Goal: Use online tool/utility: Utilize a website feature to perform a specific function

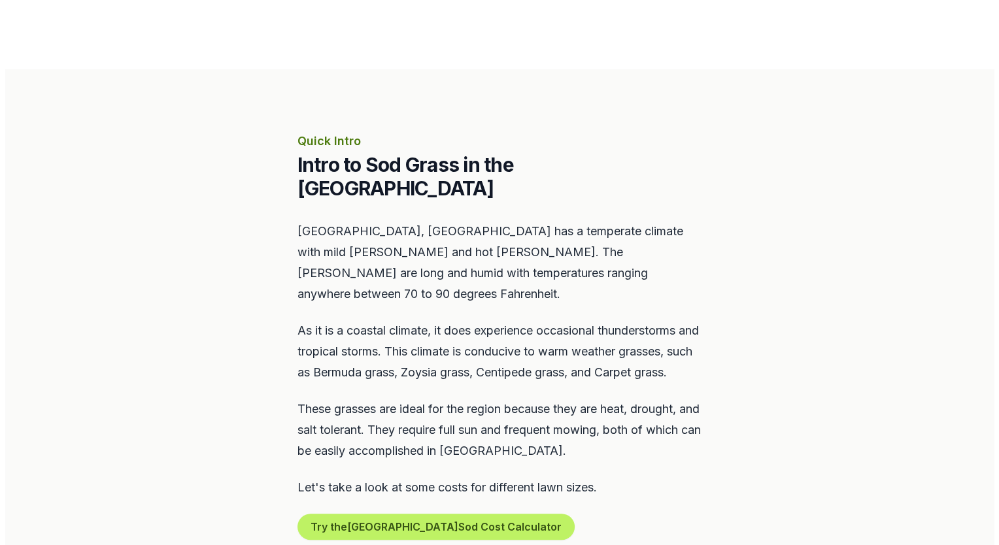
scroll to position [597, 0]
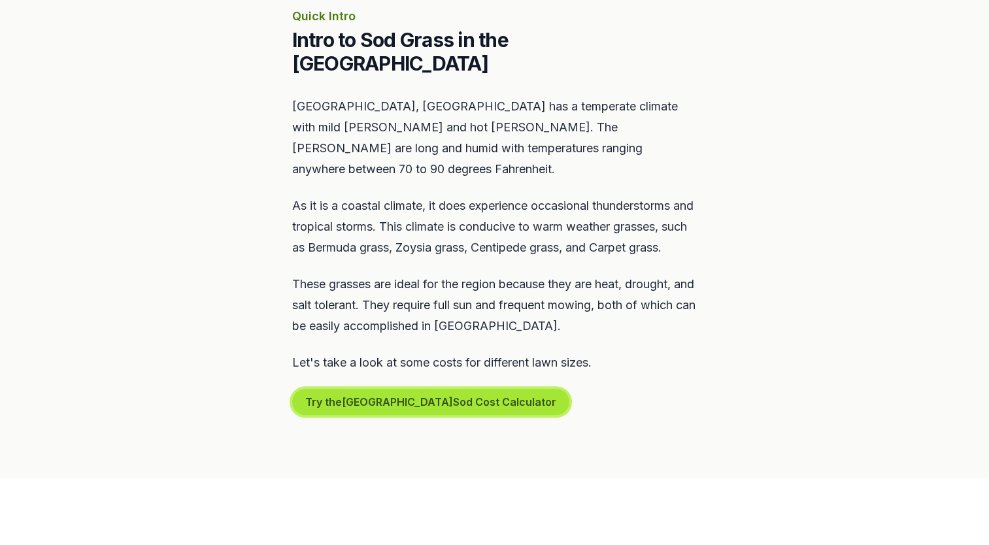
click at [437, 396] on button "Try the [GEOGRAPHIC_DATA] Sod Cost Calculator" at bounding box center [430, 402] width 277 height 26
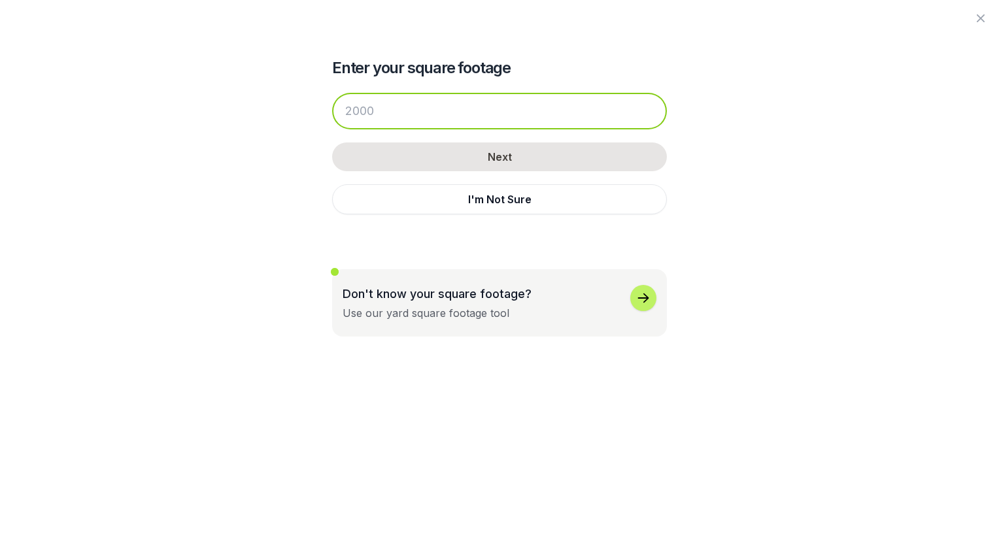
click at [374, 114] on input "number" at bounding box center [499, 111] width 335 height 37
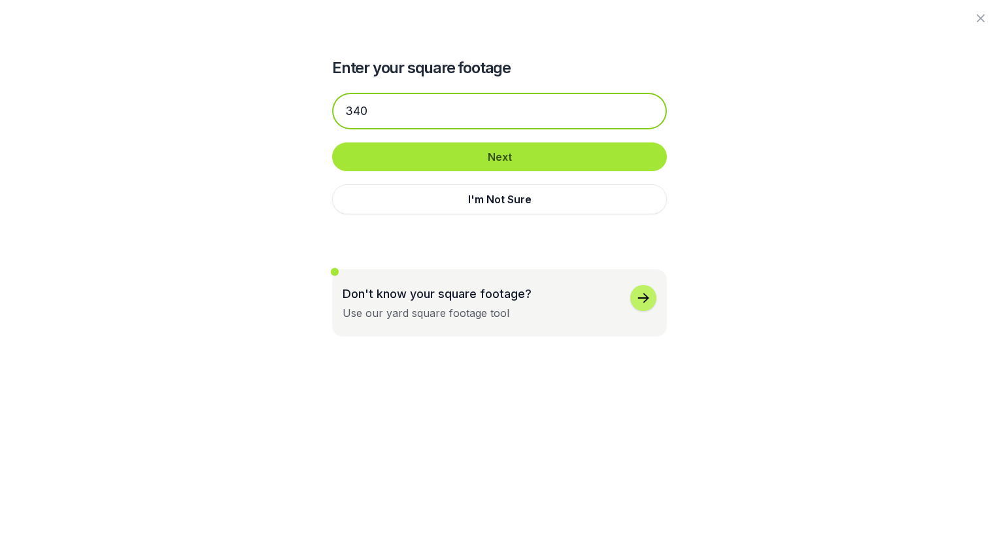
type input "340"
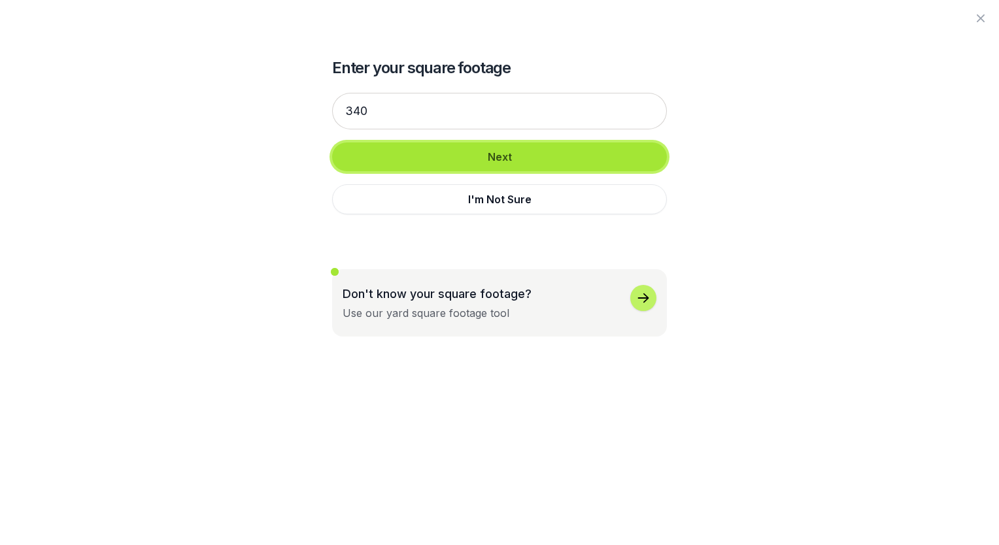
click at [511, 156] on button "Next" at bounding box center [499, 157] width 335 height 29
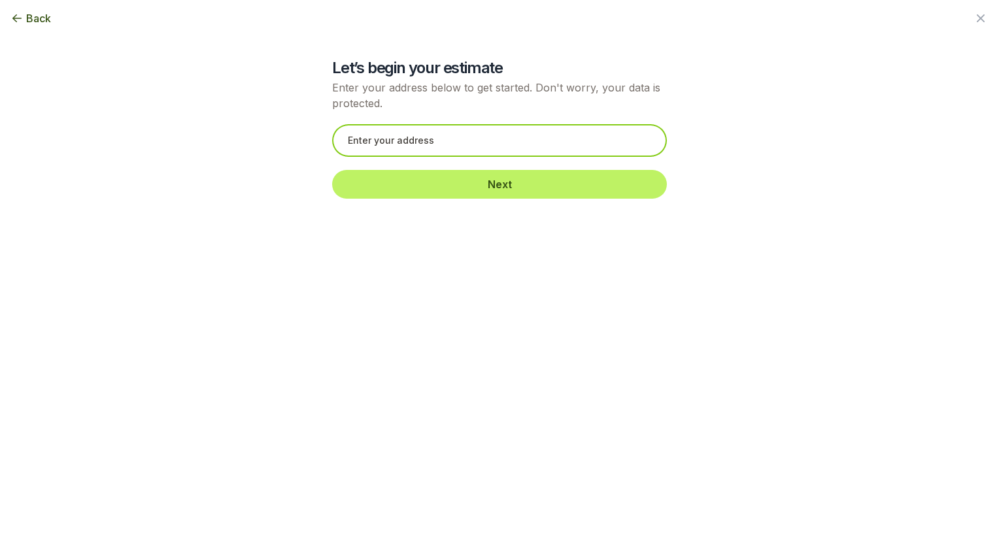
click at [478, 147] on input "text" at bounding box center [499, 140] width 335 height 33
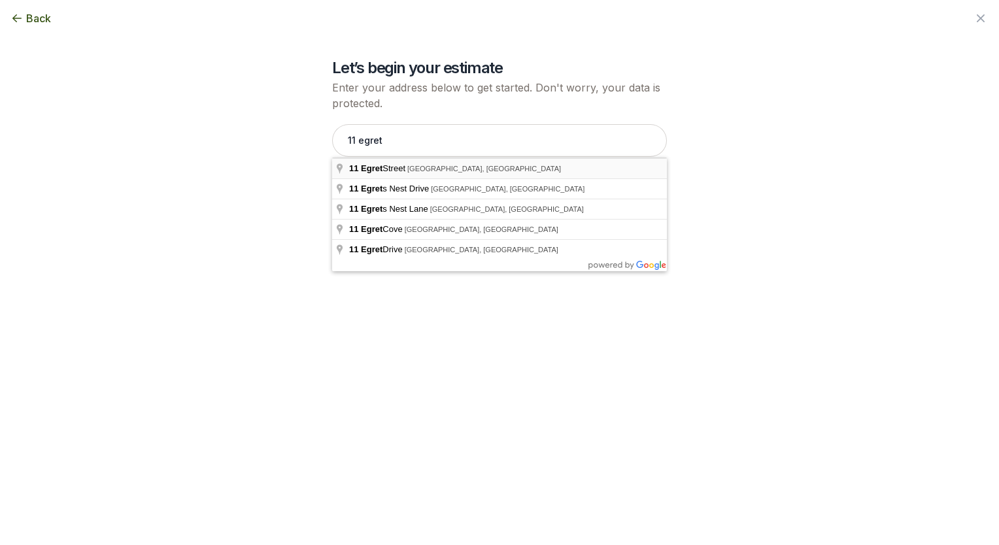
type input "[STREET_ADDRESS]"
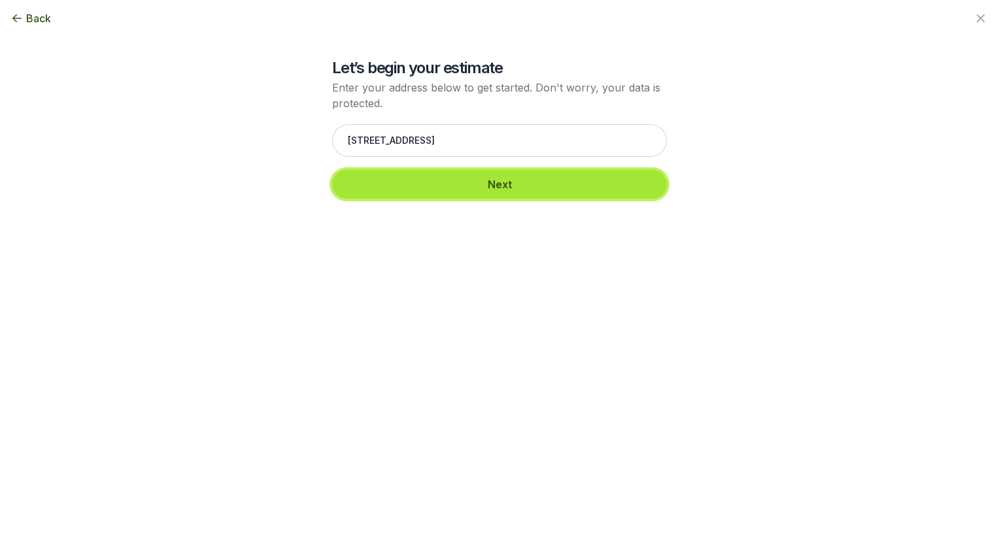
click at [494, 184] on button "Next" at bounding box center [499, 184] width 335 height 29
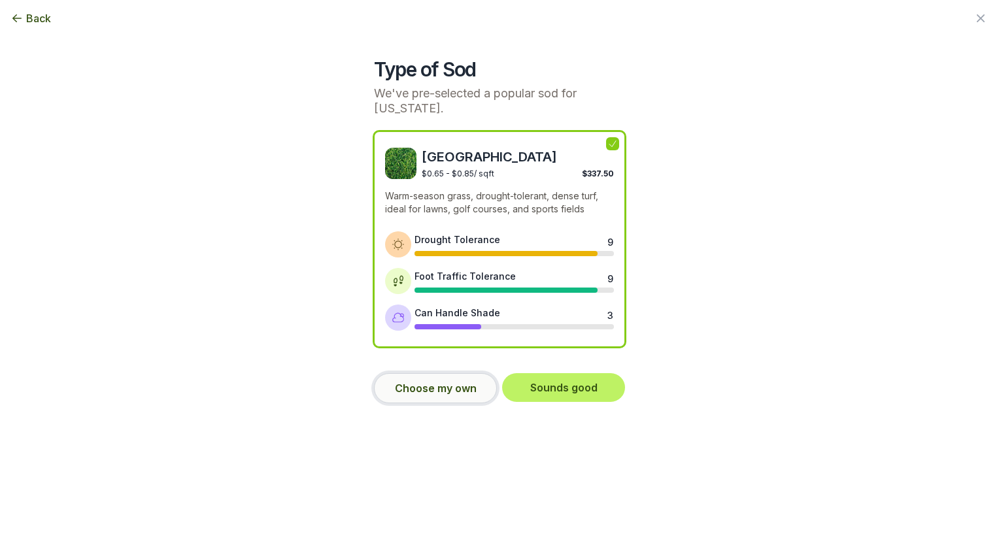
click at [456, 395] on button "Choose my own" at bounding box center [435, 388] width 123 height 30
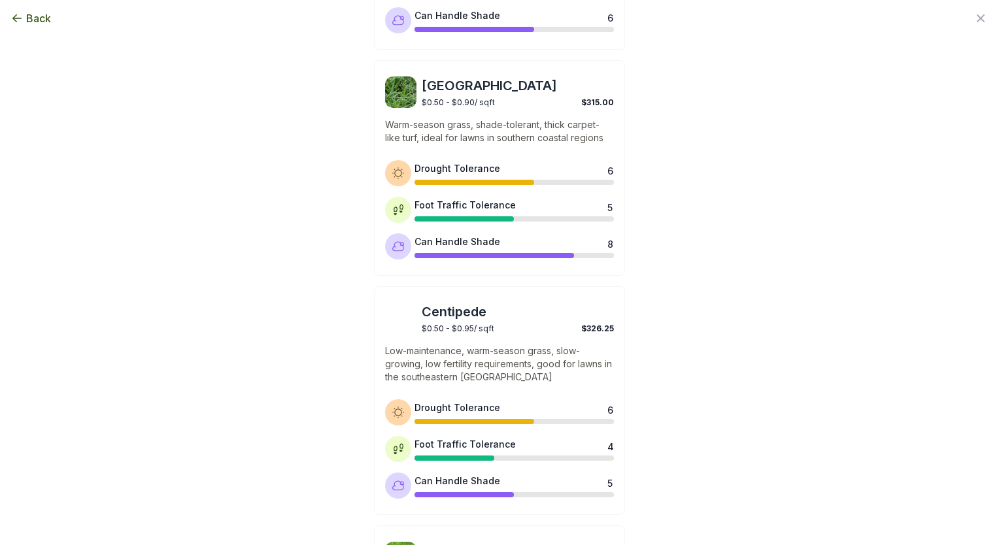
scroll to position [589, 0]
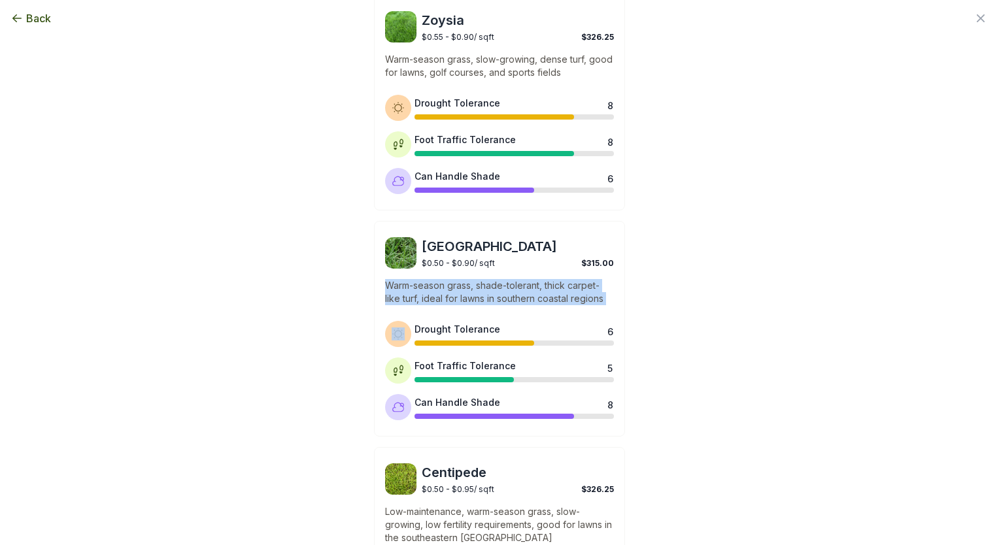
drag, startPoint x: 975, startPoint y: 333, endPoint x: 964, endPoint y: 271, distance: 63.6
click at [964, 271] on div "Back Enter your square footage 340 Next I'm Not Sure Let’s begin your estimate …" at bounding box center [499, 272] width 999 height 545
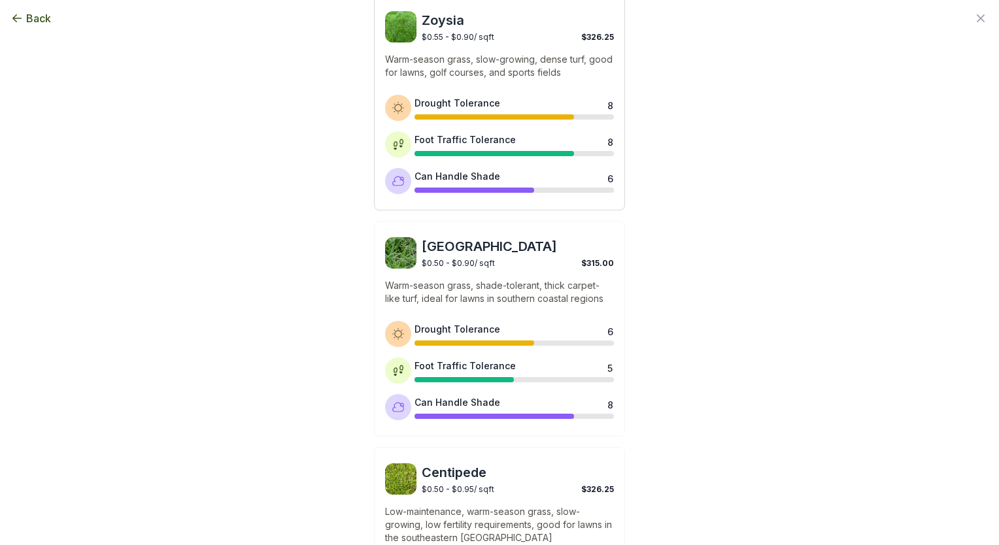
click at [537, 37] on div "$0.55 - $0.90 / sqft $326.25" at bounding box center [518, 35] width 192 height 12
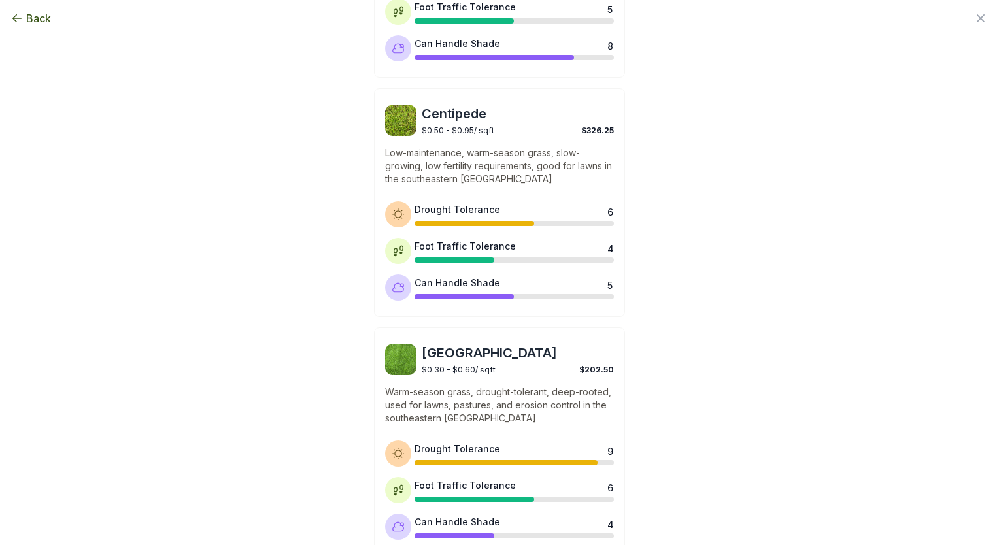
scroll to position [1022, 0]
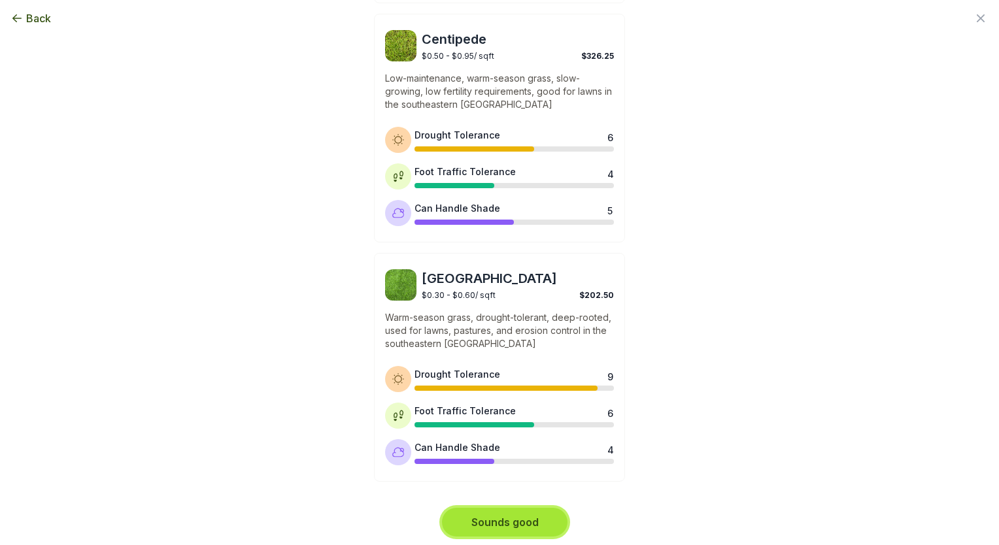
click at [497, 525] on button "Sounds good" at bounding box center [505, 522] width 126 height 29
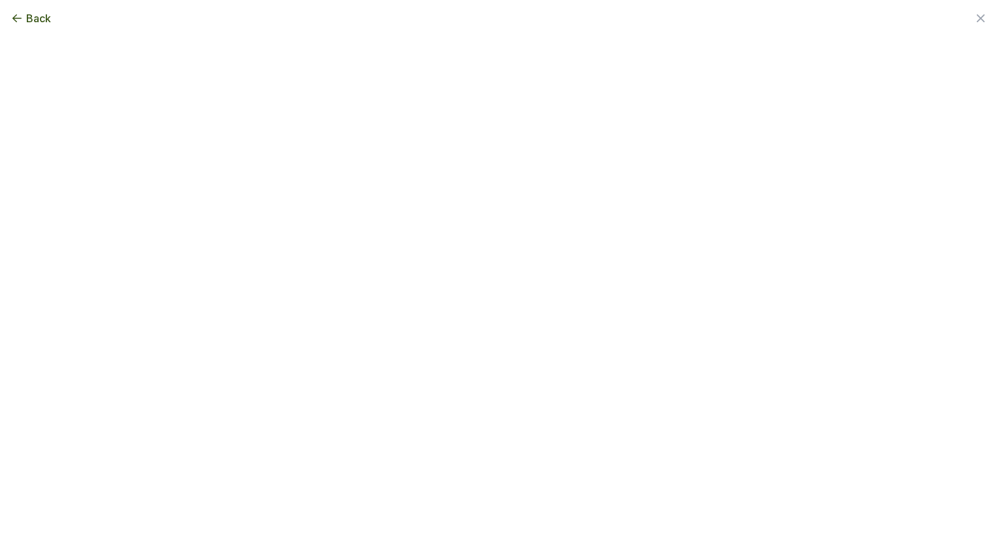
scroll to position [0, 0]
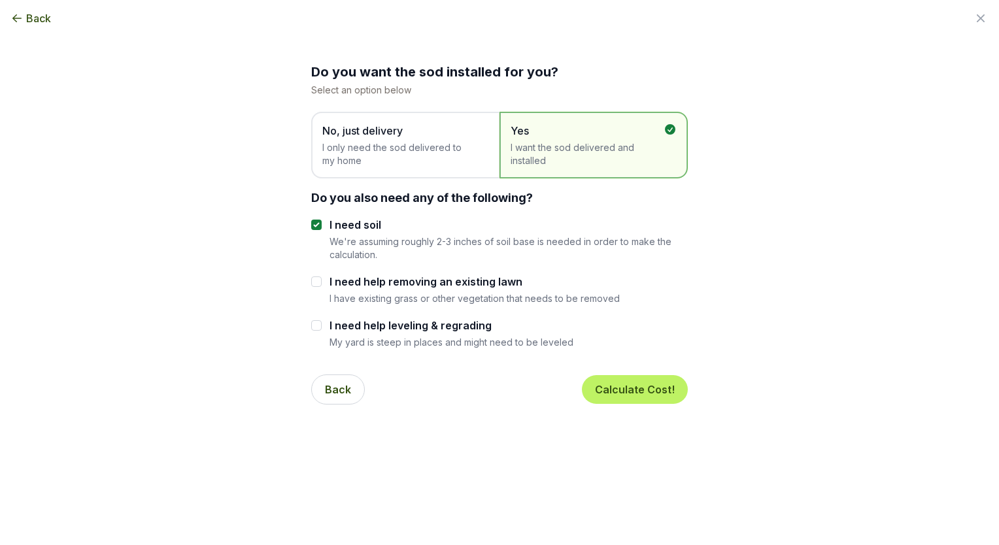
click at [424, 157] on span "I only need the sod delivered to my home" at bounding box center [398, 154] width 153 height 26
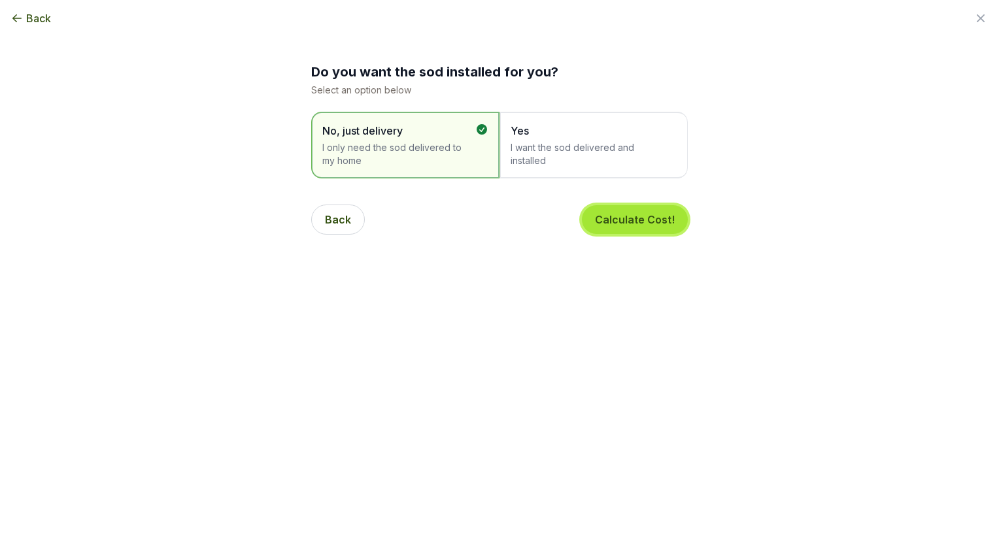
click at [629, 218] on button "Calculate Cost!" at bounding box center [635, 219] width 106 height 29
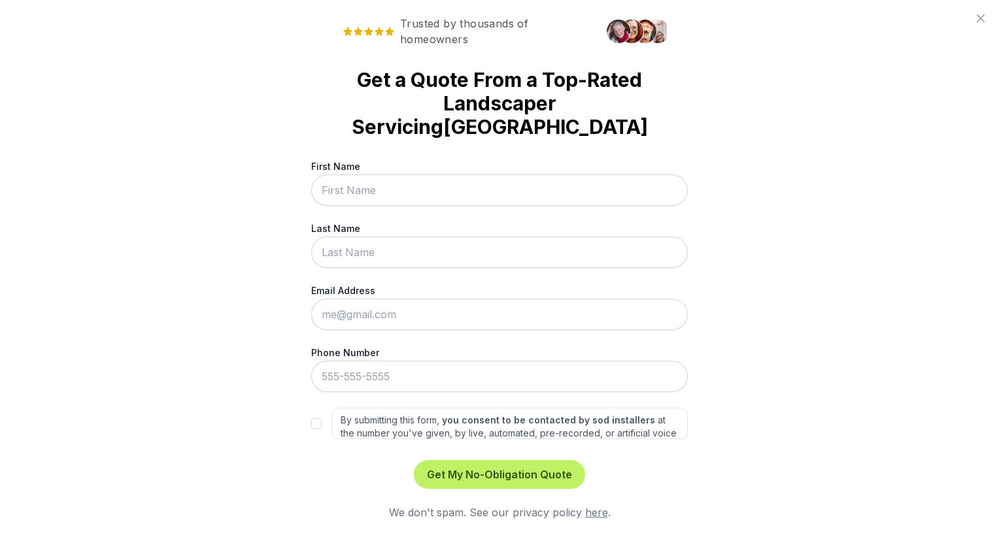
click at [395, 195] on input "First Name" at bounding box center [499, 190] width 377 height 31
type input "[PERSON_NAME]"
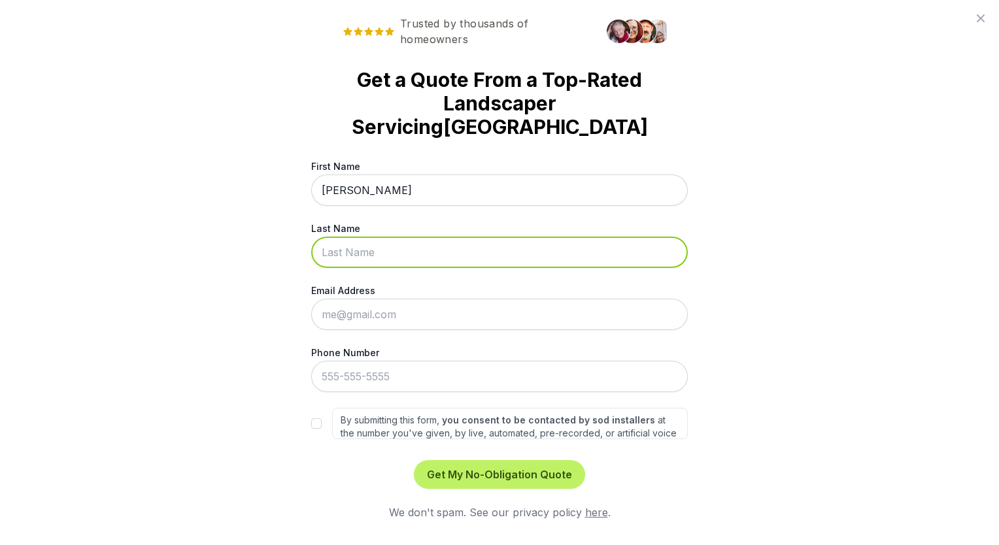
type input "[PERSON_NAME]"
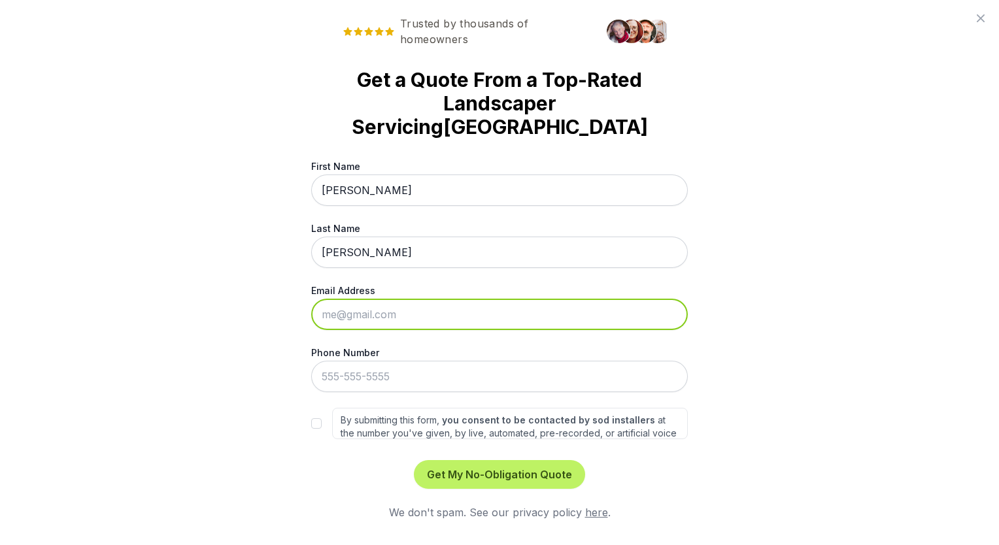
type input "[PERSON_NAME][EMAIL_ADDRESS][PERSON_NAME][DOMAIN_NAME]"
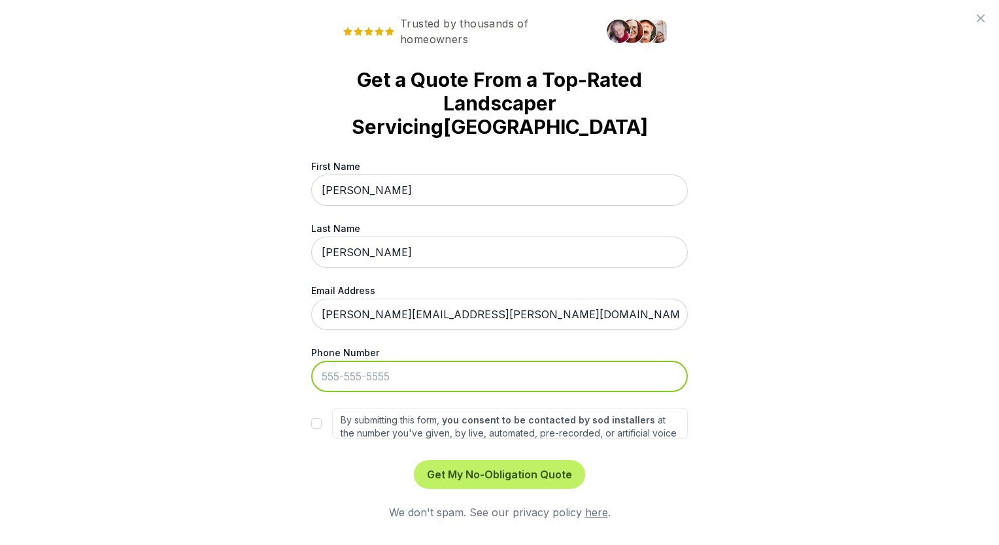
type input "[PHONE_NUMBER]"
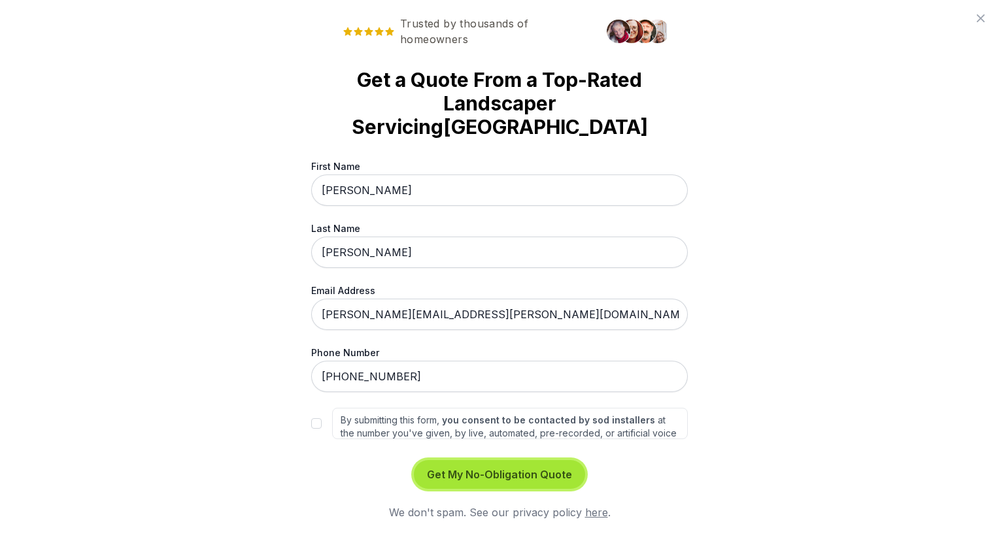
click at [468, 470] on button "Get My No-Obligation Quote" at bounding box center [499, 474] width 171 height 29
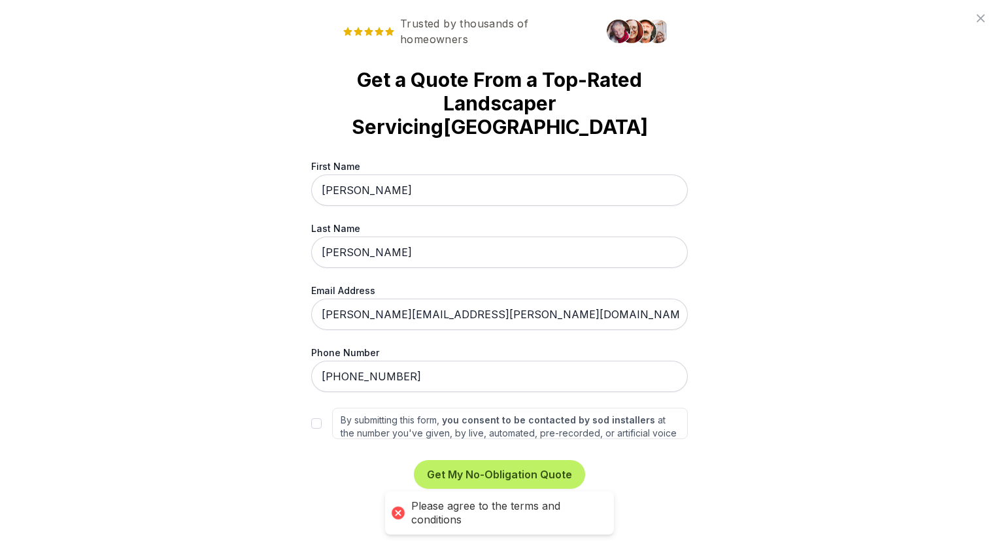
click at [754, 495] on div "Trusted by thousands of homeowners Get a Quote From a Top-Rated Landscaper Serv…" at bounding box center [499, 272] width 999 height 545
